Goal: Navigation & Orientation: Go to known website

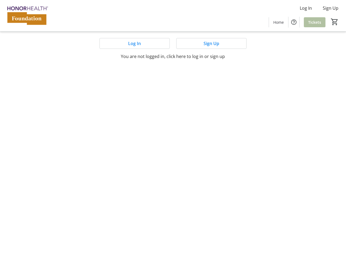
click at [173, 130] on mat-sidenav-content "Log In Sign Up Home Tickets 0 Home Tickets Log In Sign Up You are not logged in…" at bounding box center [173, 129] width 346 height 259
click at [27, 16] on img at bounding box center [27, 15] width 48 height 27
click at [305, 8] on html "Log In Sign Up Home Tickets 0 Home Tickets Log In Sign Up You are not logged in…" at bounding box center [173, 129] width 346 height 259
click at [330, 8] on html "Log In Sign Up Home Tickets 0 Home Tickets Log In Sign Up You are not logged in…" at bounding box center [173, 129] width 346 height 259
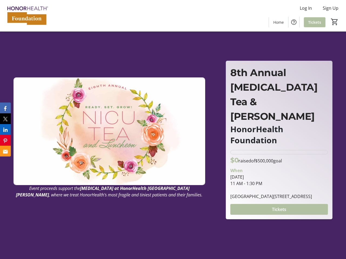
click at [294, 22] on html "Log In Sign Up Home Tickets 0 Home Tickets Event proceeds support the [MEDICAL_…" at bounding box center [173, 172] width 346 height 344
click at [334, 22] on html "Log In Sign Up Home Tickets 0 Home Tickets Event proceeds support the [MEDICAL_…" at bounding box center [173, 172] width 346 height 344
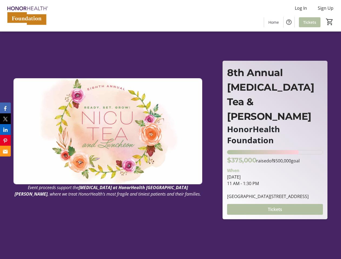
click at [135, 43] on div "Event proceeds support the [MEDICAL_DATA] at HonorHealth [GEOGRAPHIC_DATA][PERS…" at bounding box center [108, 138] width 189 height 213
click at [211, 43] on div "Event proceeds support the [MEDICAL_DATA] at HonorHealth [GEOGRAPHIC_DATA][PERS…" at bounding box center [170, 134] width 335 height 219
